Goal: Leave review/rating: Leave review/rating

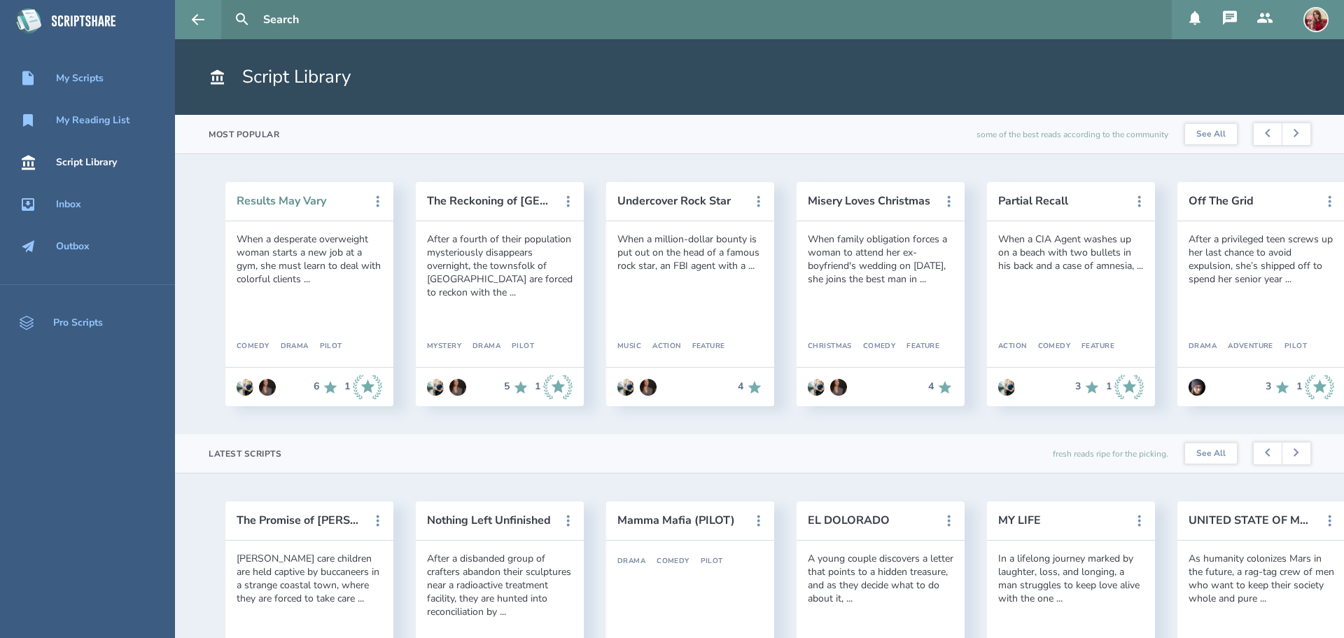
click at [293, 195] on button "Results May Vary" at bounding box center [300, 201] width 126 height 13
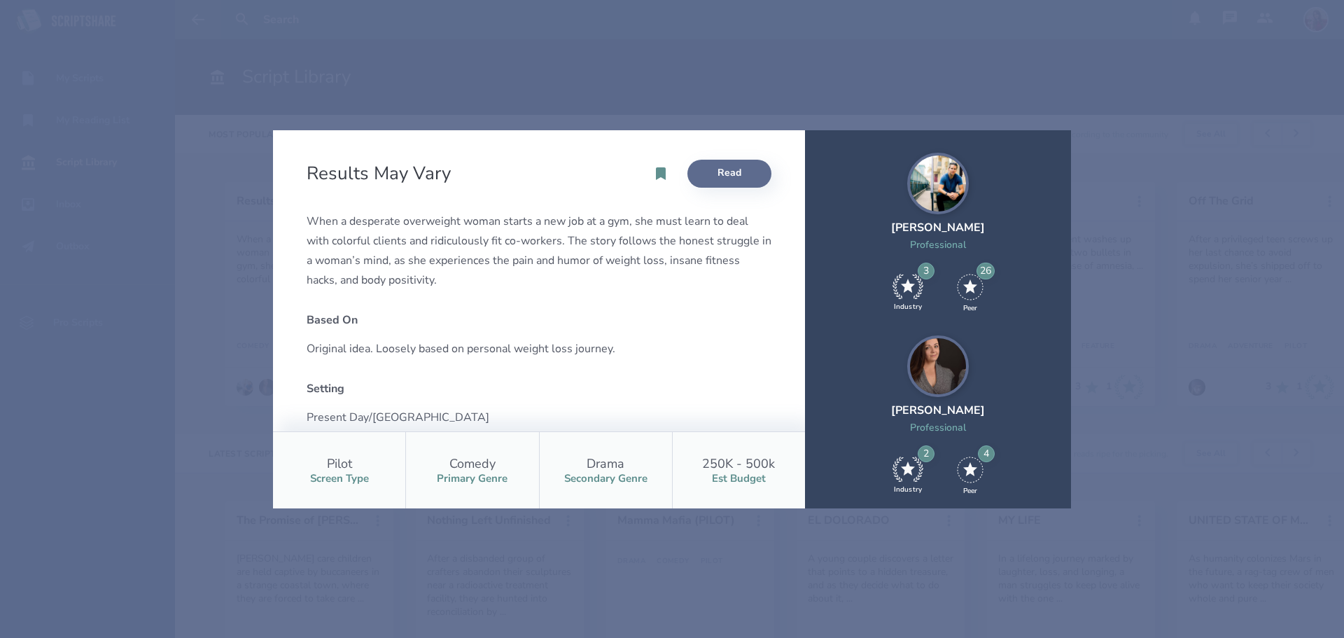
click at [731, 176] on link "Read" at bounding box center [729, 174] width 84 height 28
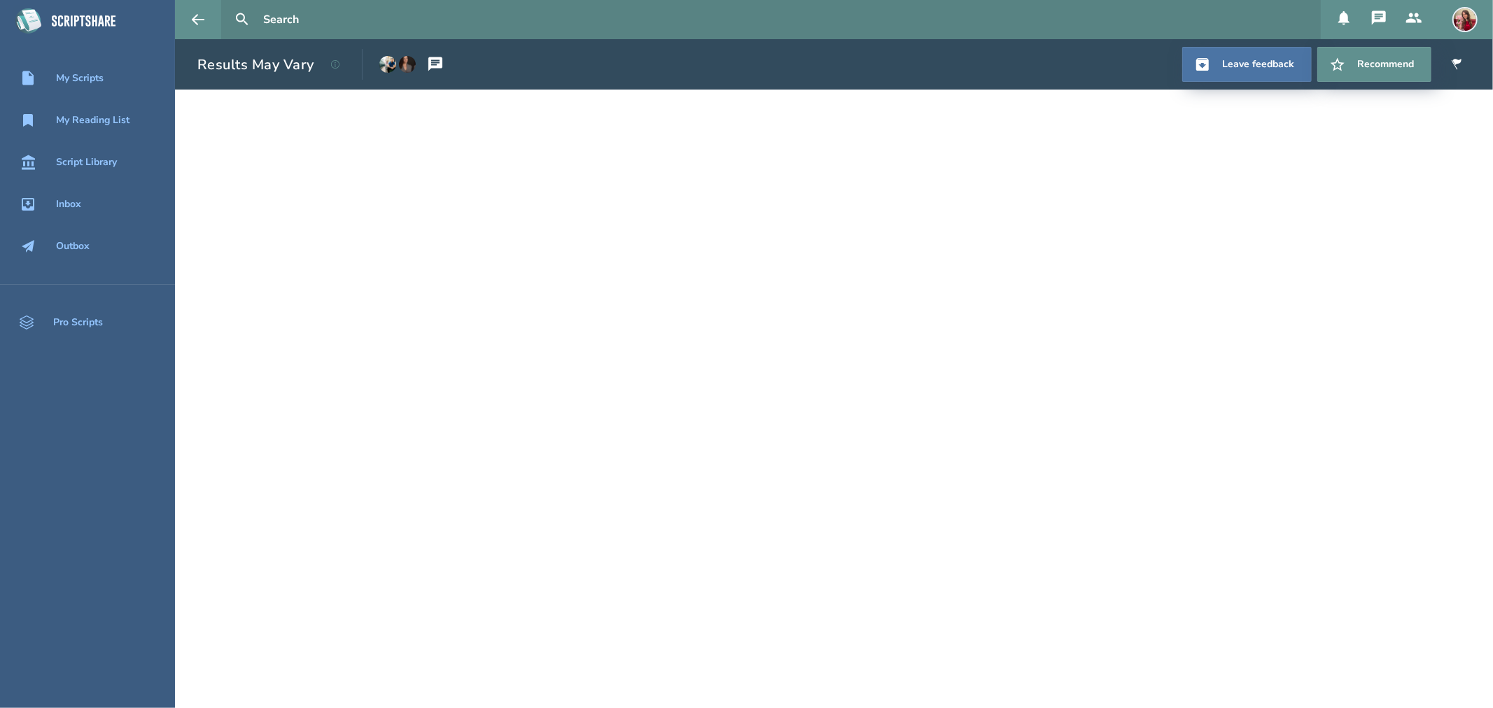
click at [434, 62] on icon at bounding box center [435, 64] width 17 height 17
click at [431, 62] on icon at bounding box center [435, 64] width 17 height 17
click at [1343, 637] on icon at bounding box center [1472, 687] width 17 height 17
click at [1254, 66] on link "Leave feedback" at bounding box center [1246, 64] width 129 height 35
